Goal: Transaction & Acquisition: Purchase product/service

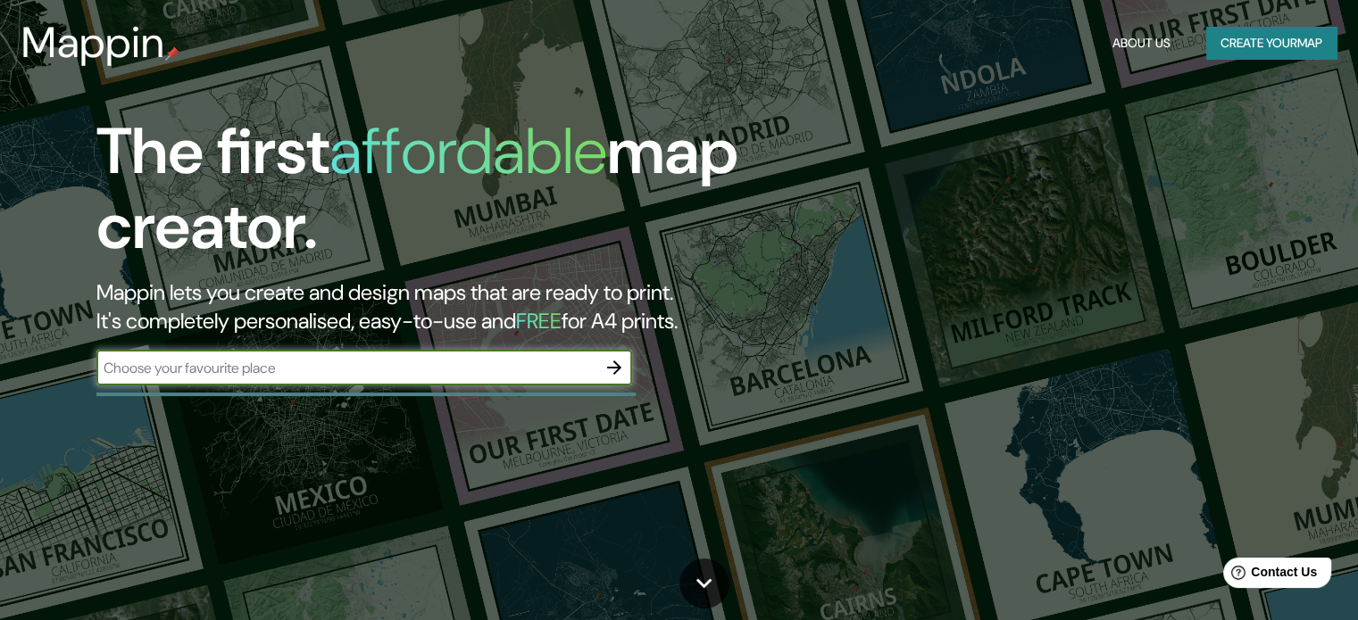
click at [279, 371] on input "text" at bounding box center [346, 368] width 500 height 21
type input "[GEOGRAPHIC_DATA]"
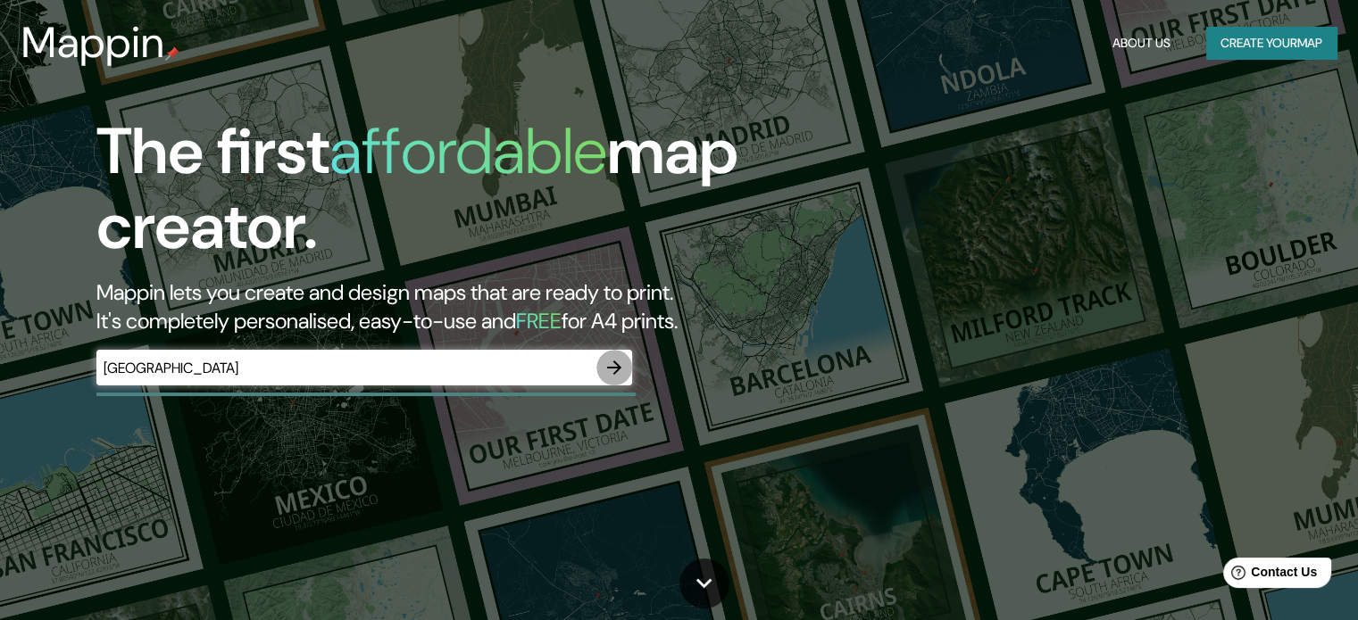
click at [614, 370] on icon "button" at bounding box center [613, 367] width 21 height 21
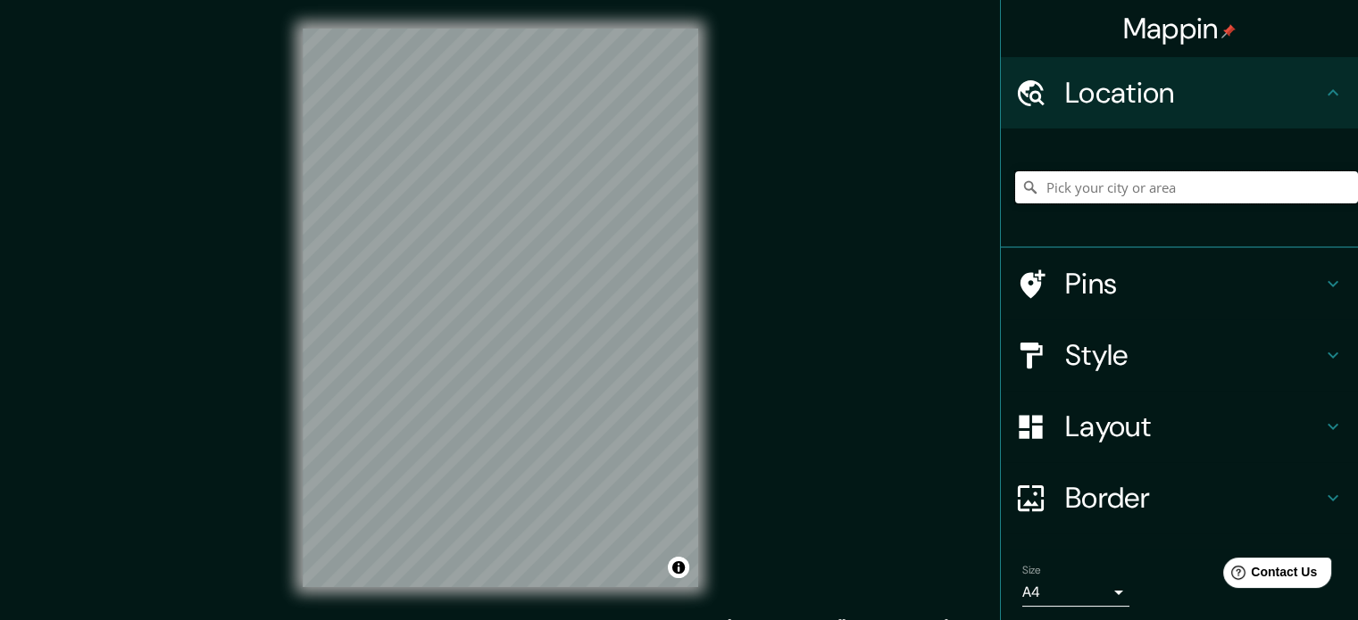
click at [1120, 199] on input "Pick your city or area" at bounding box center [1186, 187] width 343 height 32
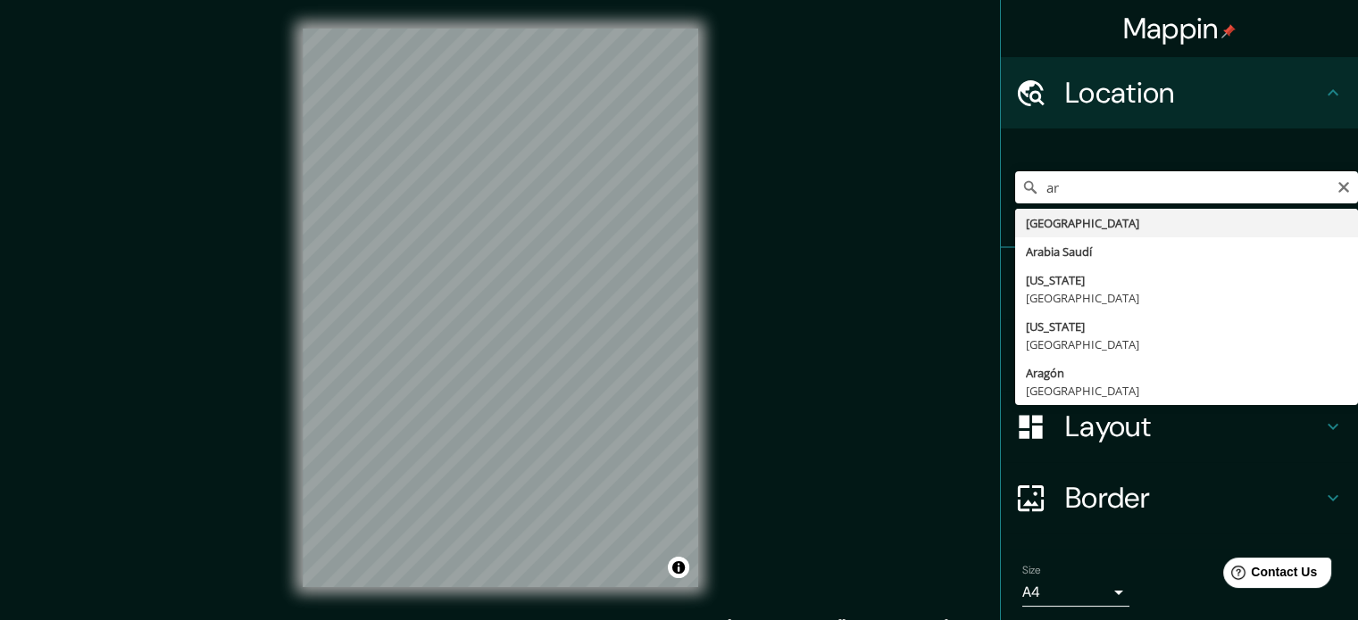
type input "[GEOGRAPHIC_DATA]"
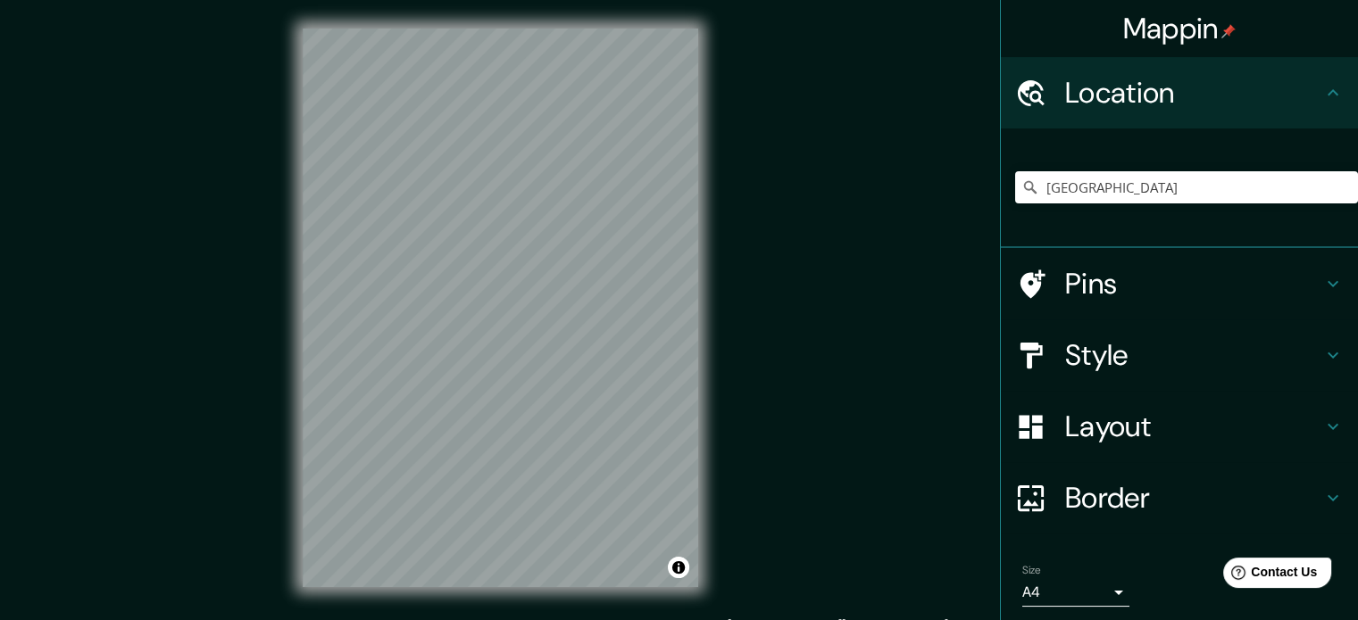
click at [298, 0] on html "Mappin Location [GEOGRAPHIC_DATA] Pins Style Layout Border Choose a border. Hin…" at bounding box center [679, 310] width 1358 height 620
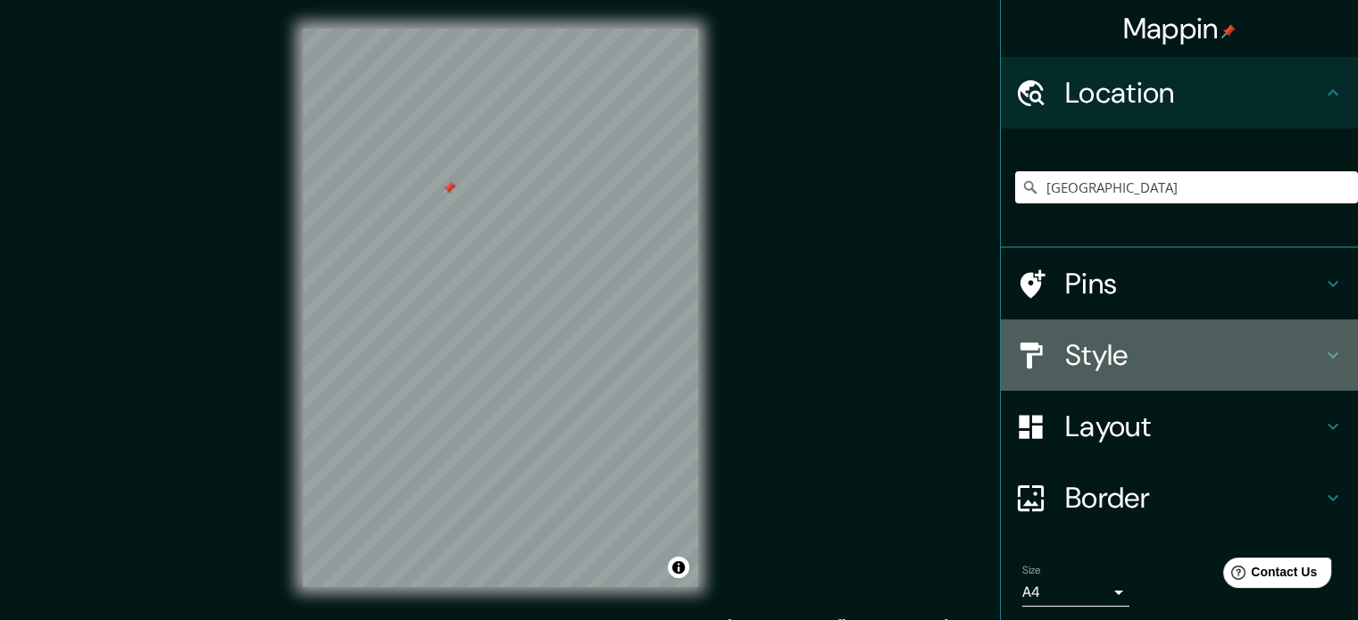
click at [1089, 356] on h4 "Style" at bounding box center [1193, 355] width 257 height 36
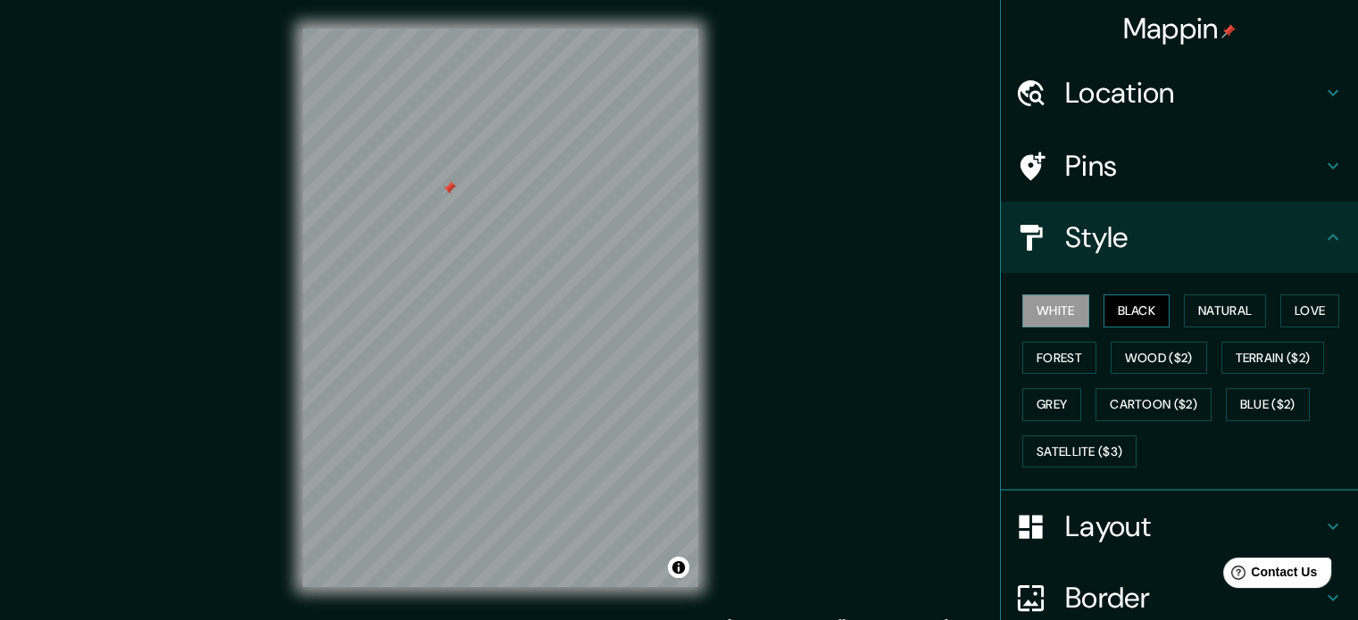
click at [1136, 311] on button "Black" at bounding box center [1136, 311] width 67 height 33
click at [1207, 312] on button "Natural" at bounding box center [1225, 311] width 82 height 33
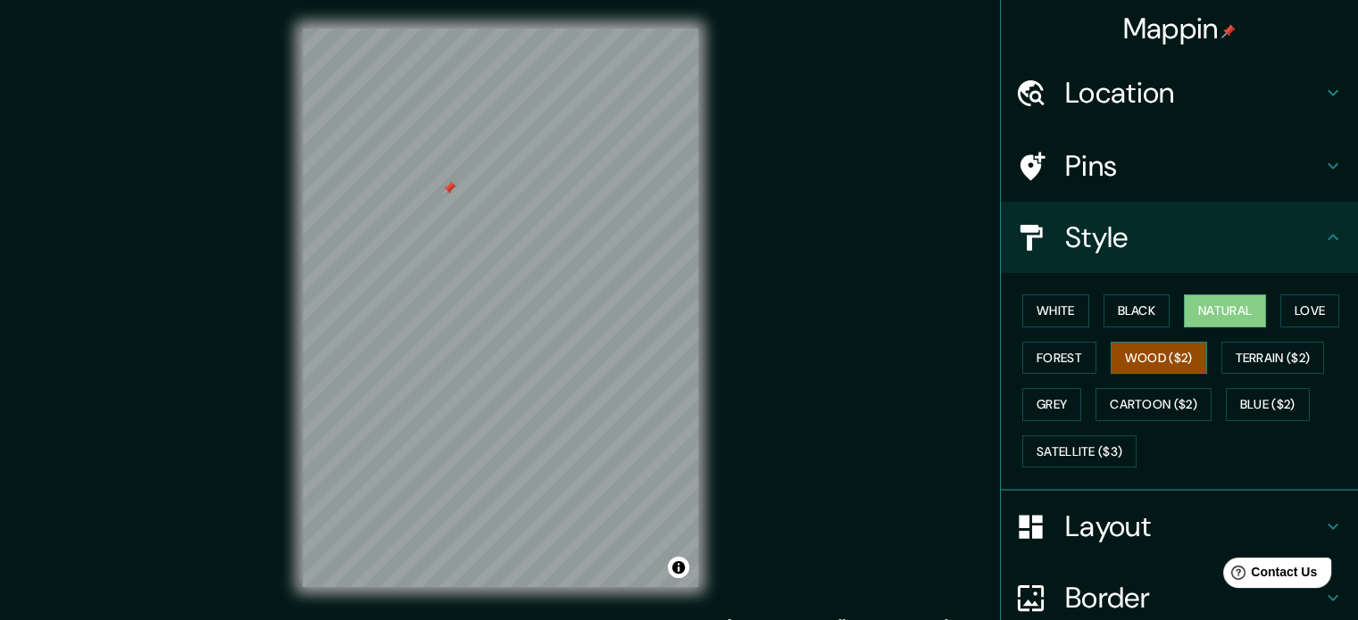
scroll to position [195, 0]
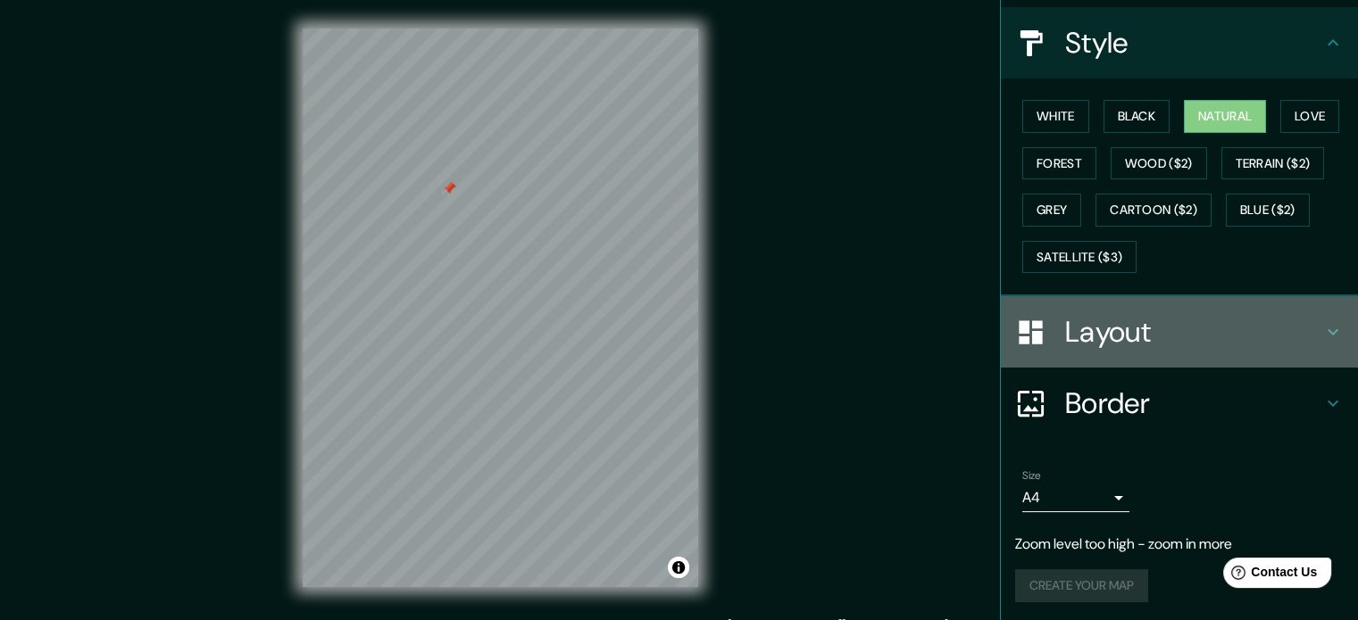
click at [1130, 314] on h4 "Layout" at bounding box center [1193, 332] width 257 height 36
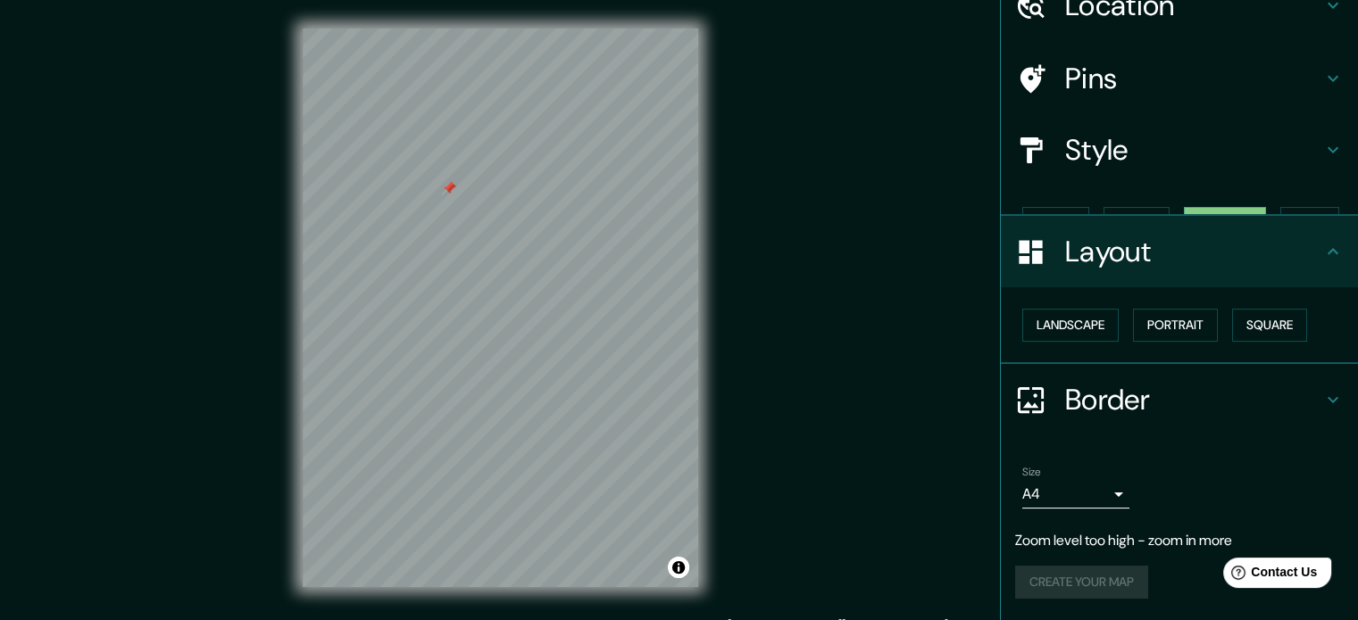
scroll to position [55, 0]
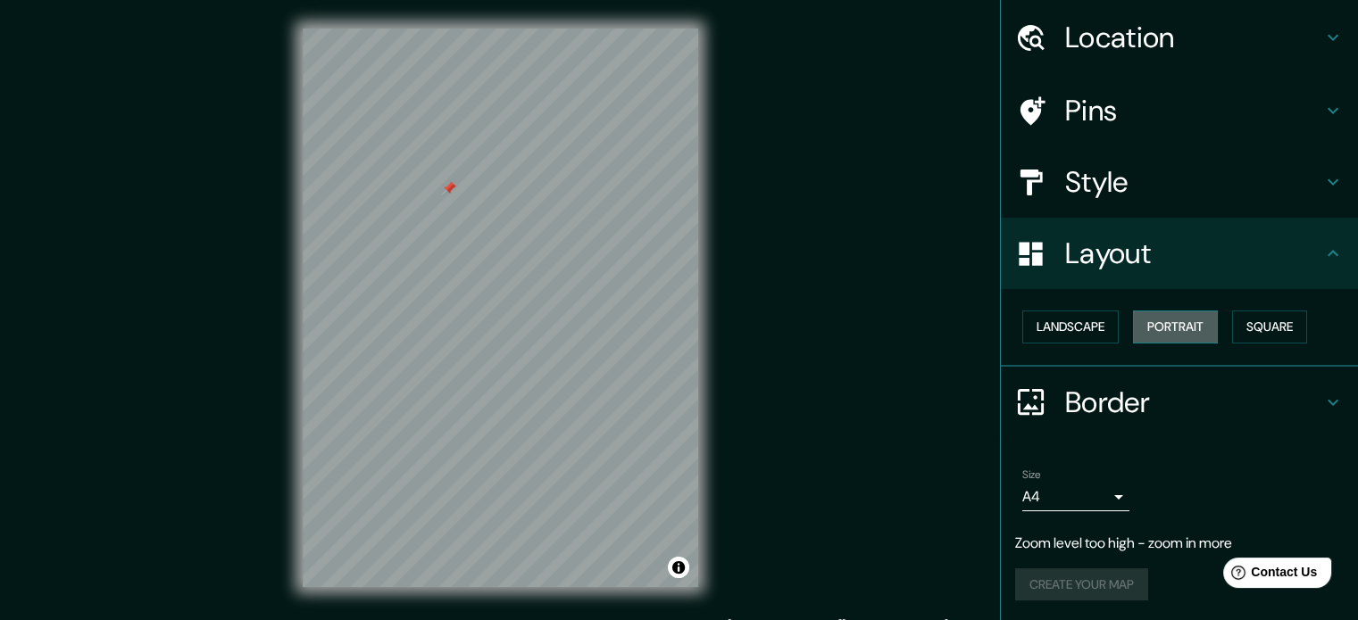
click at [1161, 326] on button "Portrait" at bounding box center [1175, 327] width 85 height 33
click at [1284, 329] on button "Square" at bounding box center [1269, 327] width 75 height 33
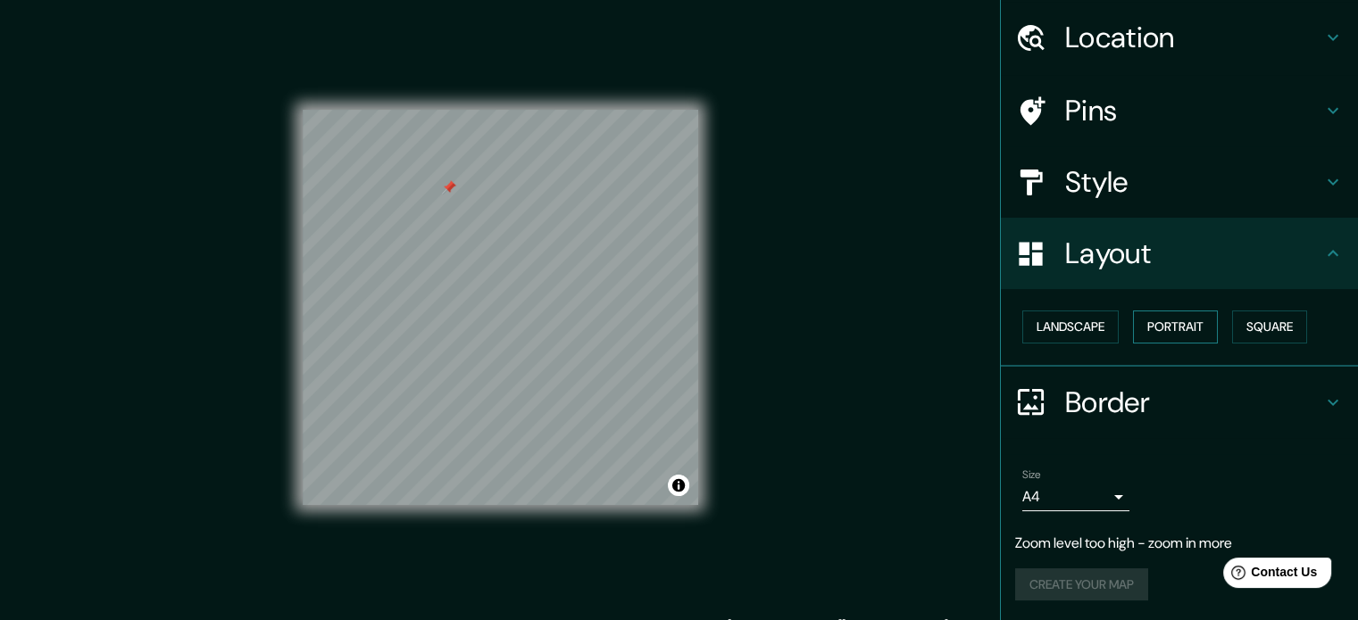
click at [1160, 321] on button "Portrait" at bounding box center [1175, 327] width 85 height 33
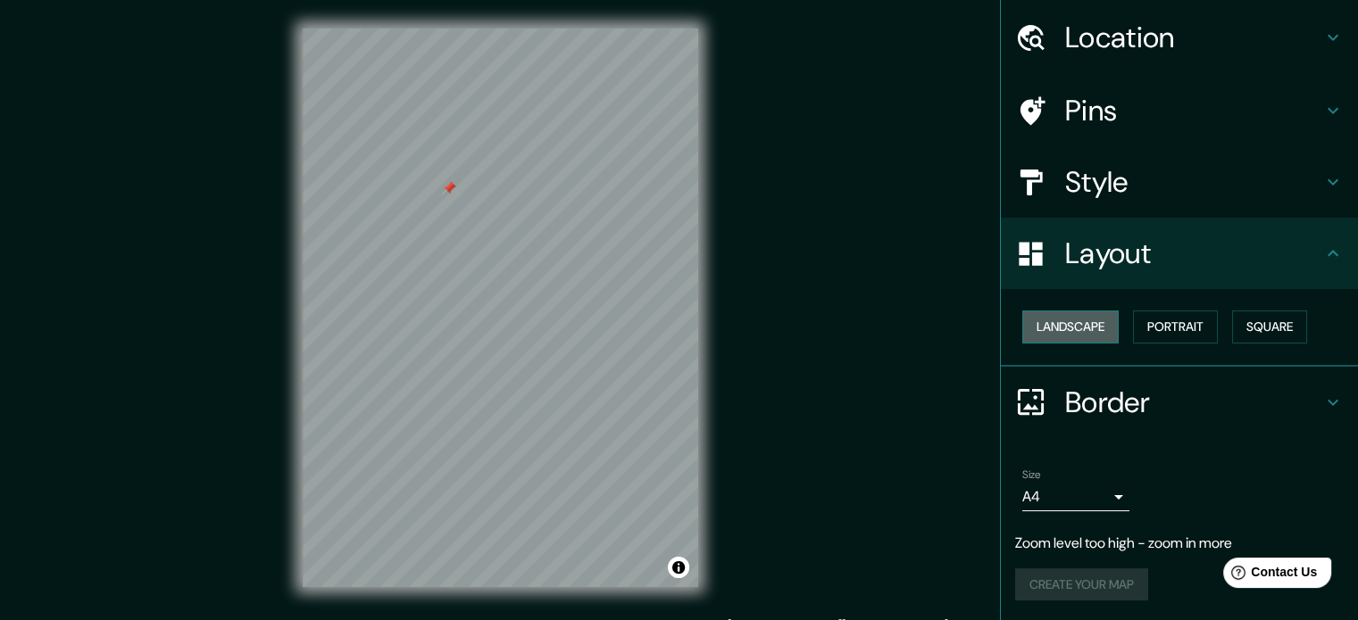
click at [1075, 332] on button "Landscape" at bounding box center [1070, 327] width 96 height 33
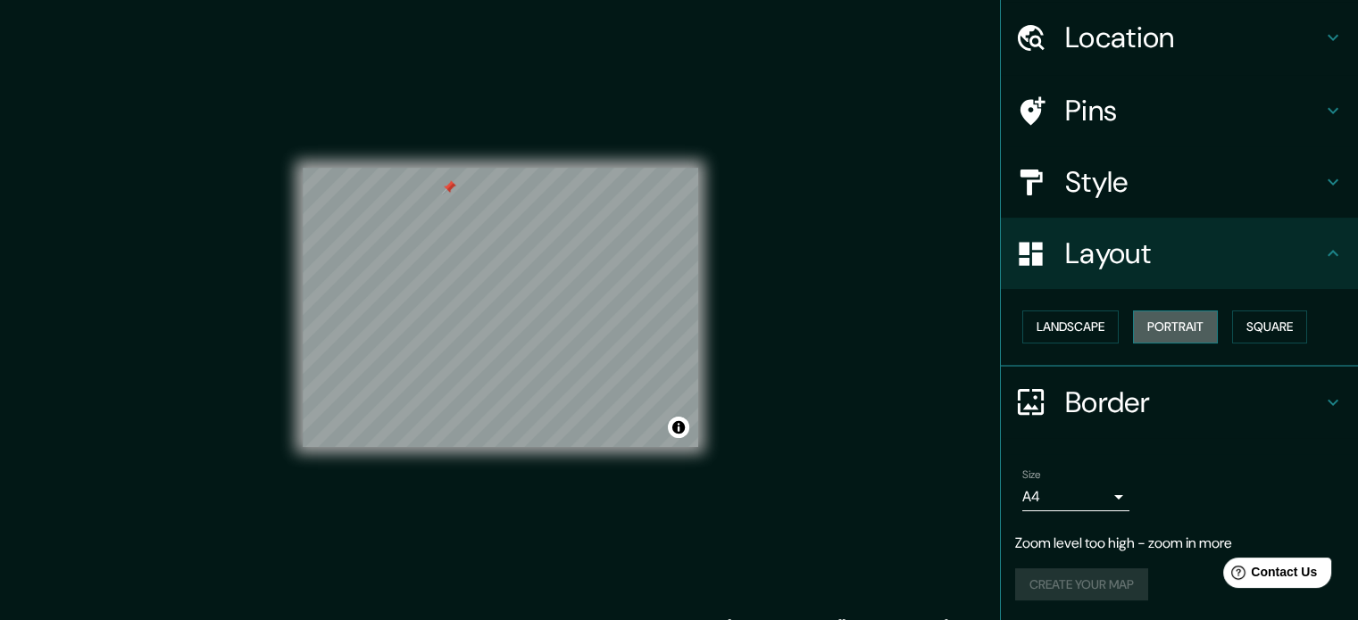
click at [1133, 335] on button "Portrait" at bounding box center [1175, 327] width 85 height 33
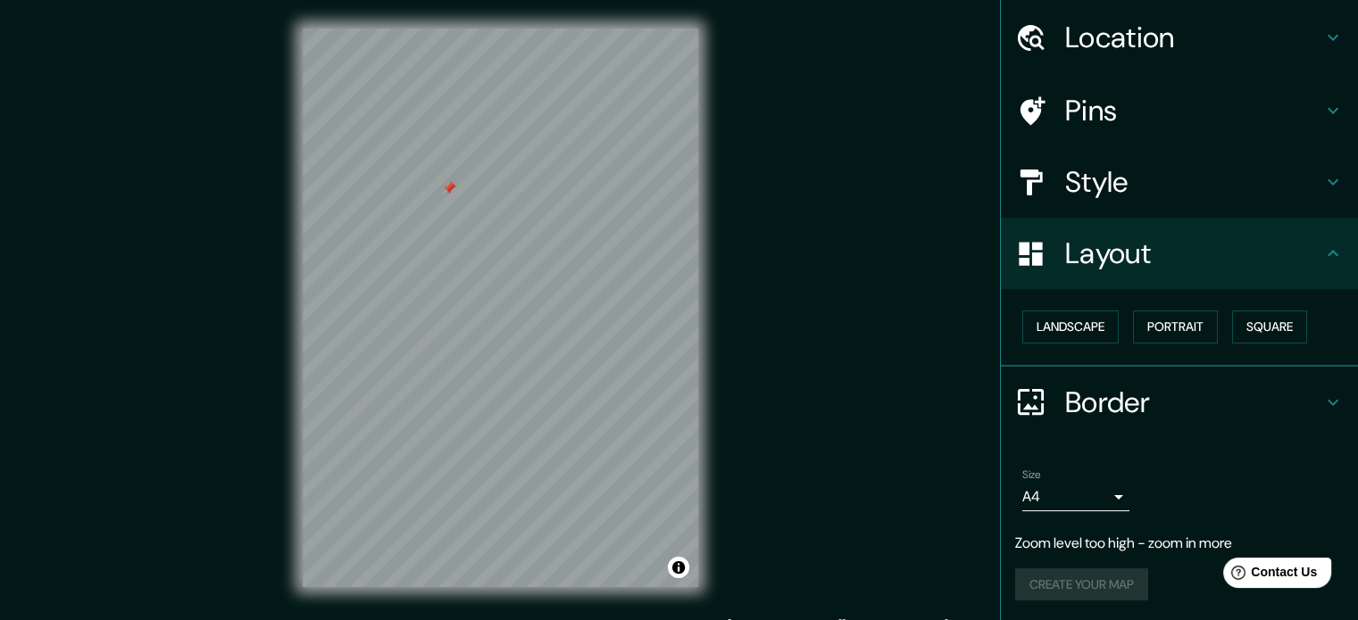
click at [1096, 404] on h4 "Border" at bounding box center [1193, 403] width 257 height 36
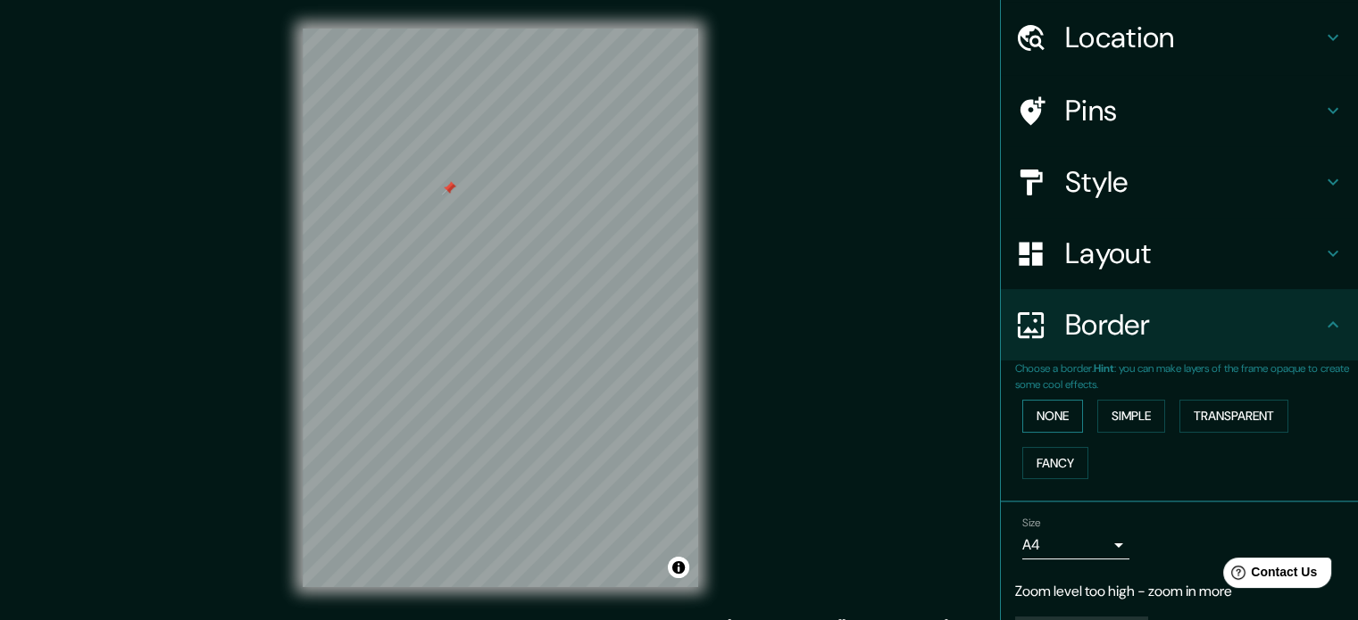
click at [1051, 428] on button "None" at bounding box center [1052, 416] width 61 height 33
click at [1043, 447] on button "Fancy" at bounding box center [1055, 463] width 66 height 33
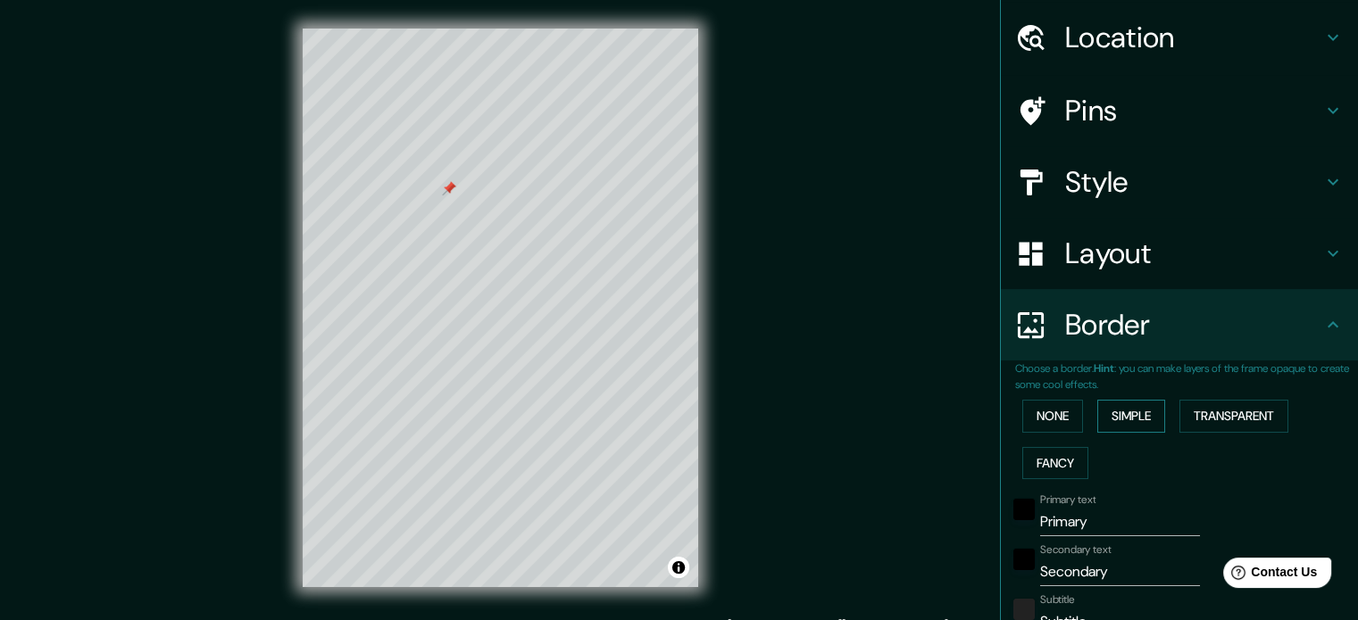
click at [1136, 403] on button "Simple" at bounding box center [1131, 416] width 68 height 33
click at [1198, 420] on button "Transparent" at bounding box center [1233, 416] width 109 height 33
click at [1039, 420] on button "None" at bounding box center [1052, 416] width 61 height 33
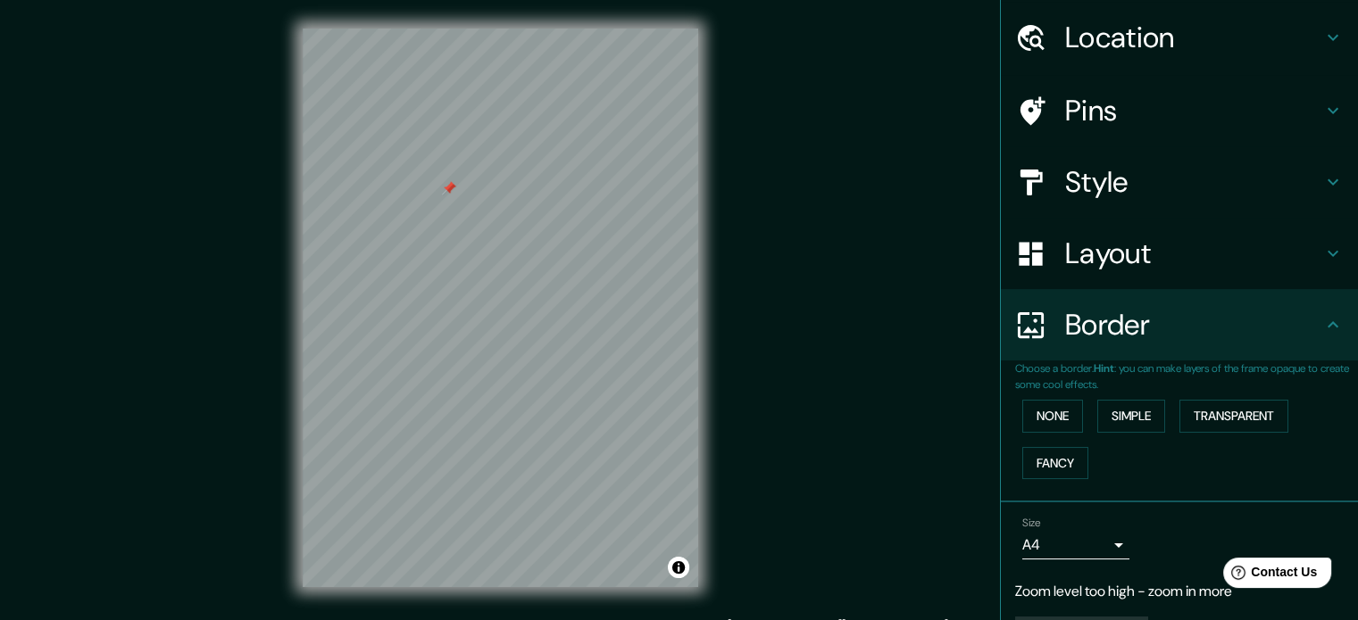
scroll to position [0, 0]
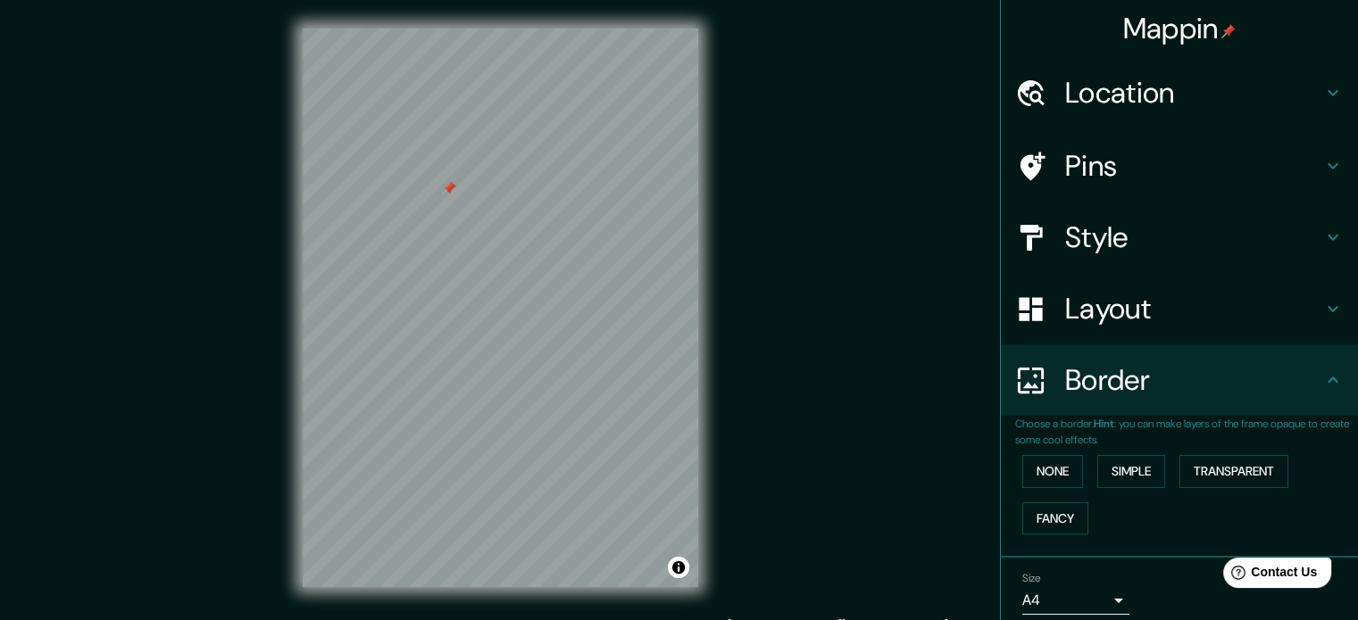
click at [1089, 204] on div "Style" at bounding box center [1179, 237] width 357 height 71
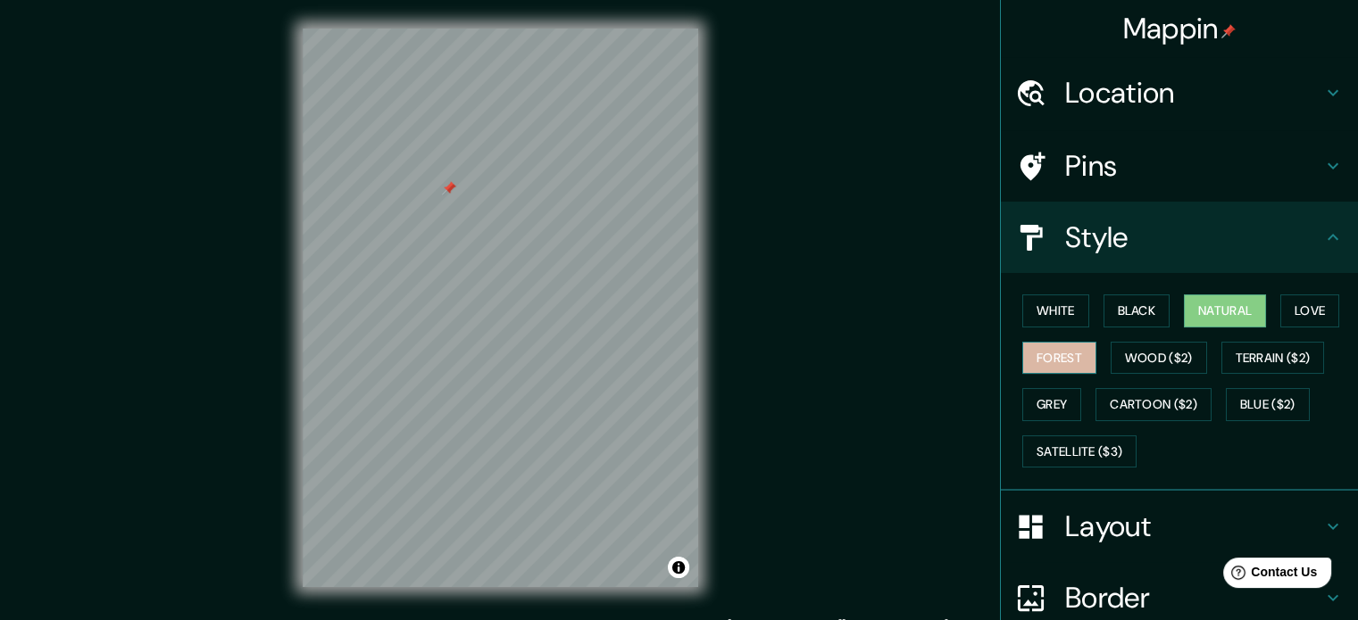
click at [1071, 354] on button "Forest" at bounding box center [1059, 358] width 74 height 33
click at [1228, 320] on button "Natural" at bounding box center [1225, 311] width 82 height 33
click at [339, 0] on html "Mappin Location [GEOGRAPHIC_DATA] Pins Style White Black Natural Love Forest Wo…" at bounding box center [679, 310] width 1358 height 620
